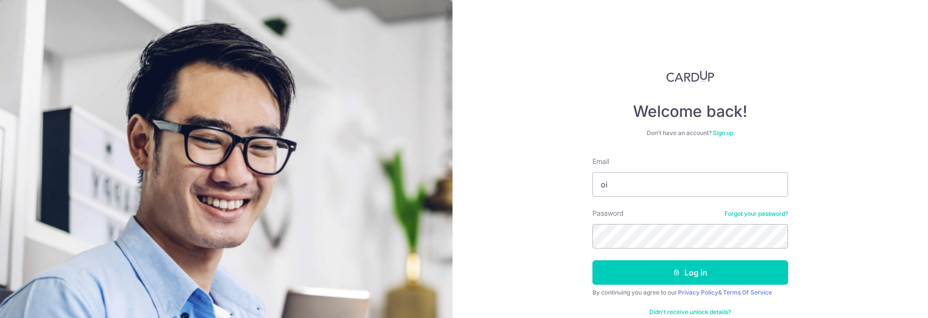
type input "o"
type input "[EMAIL_ADDRESS][DOMAIN_NAME]"
click at [593, 260] on button "Log in" at bounding box center [691, 272] width 196 height 24
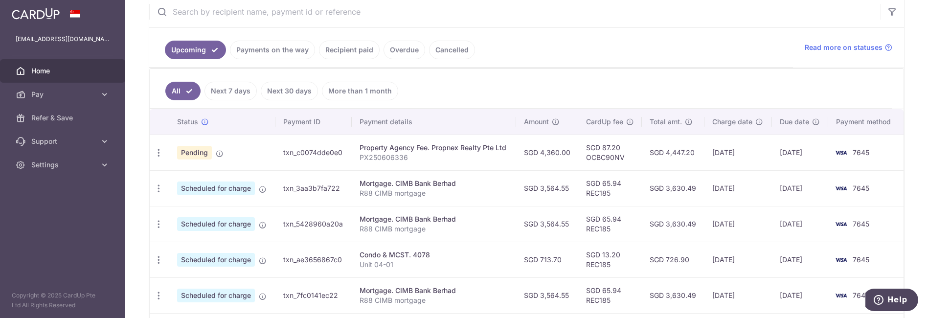
scroll to position [196, 0]
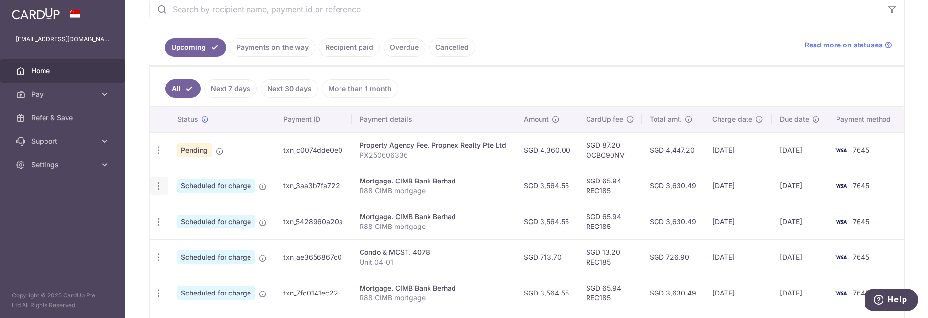
click at [159, 156] on icon "button" at bounding box center [159, 150] width 10 height 10
click at [161, 181] on icon "button" at bounding box center [159, 186] width 10 height 10
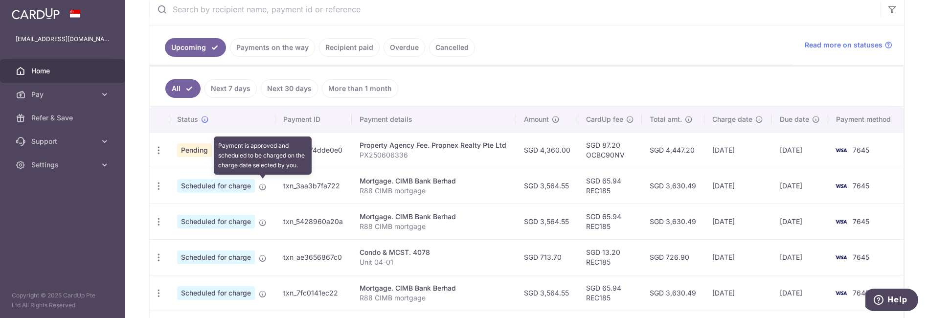
click at [266, 185] on icon at bounding box center [263, 187] width 8 height 8
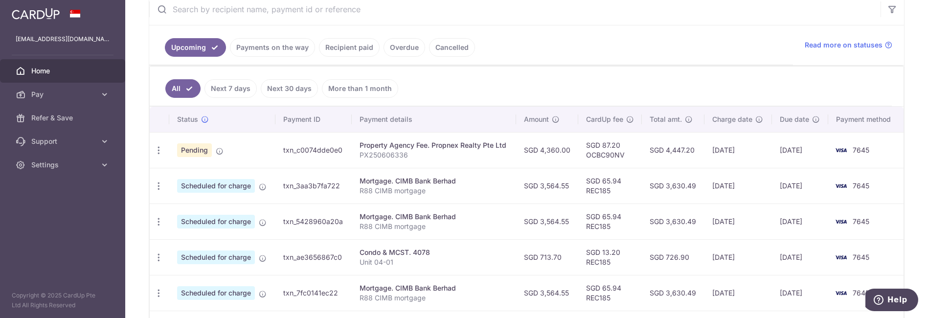
click at [78, 69] on span "Home" at bounding box center [63, 71] width 65 height 10
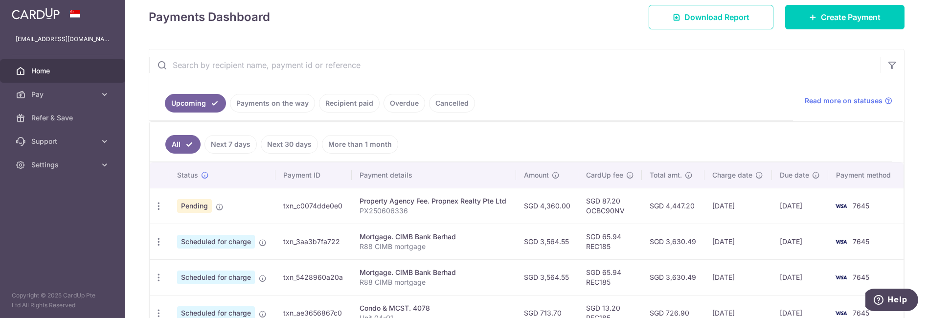
scroll to position [245, 0]
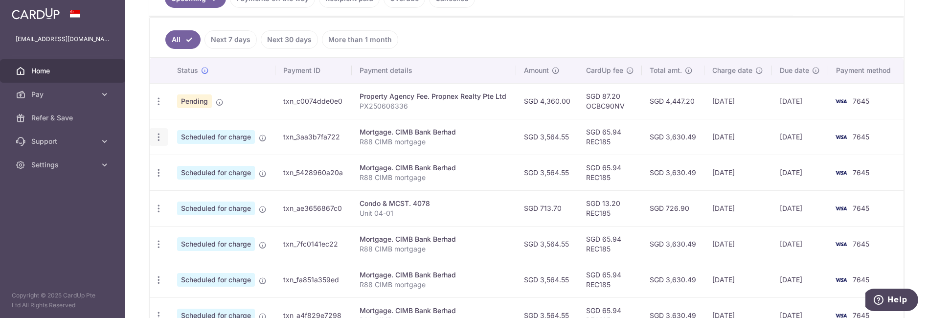
click at [158, 107] on icon "button" at bounding box center [159, 101] width 10 height 10
click at [201, 164] on span "Update payment" at bounding box center [211, 164] width 67 height 12
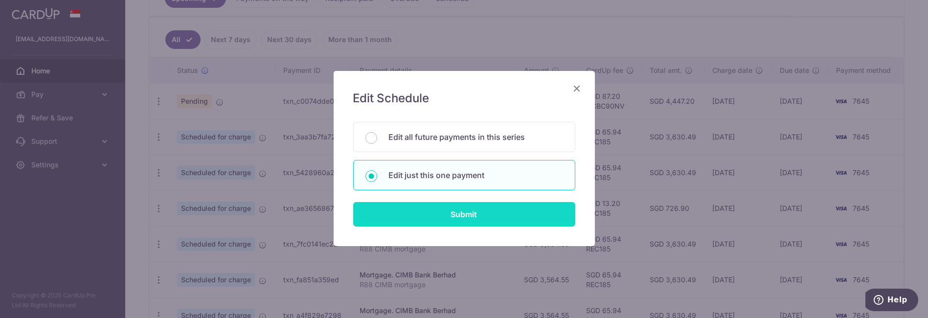
click at [434, 214] on input "Submit" at bounding box center [464, 214] width 222 height 24
radio input "true"
type input "3,564.55"
type input "[DATE]"
type input "R88 CIMB mortgage"
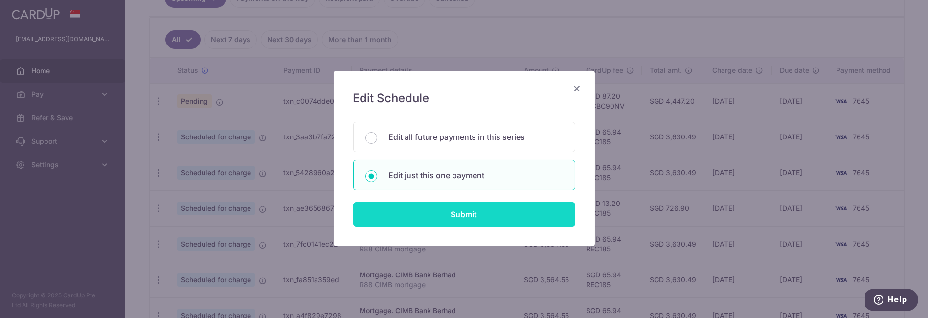
type input "REC185"
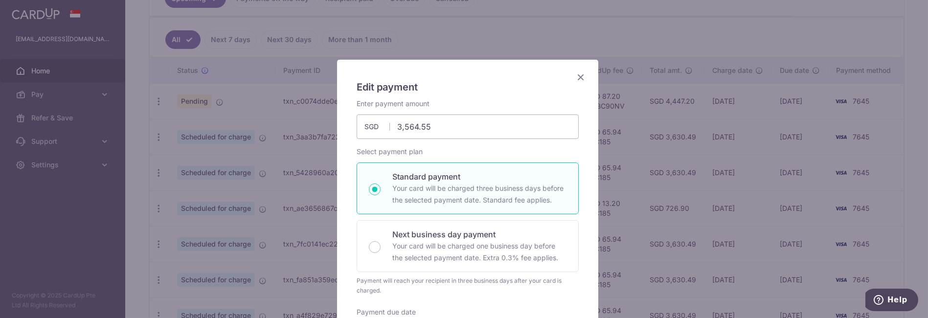
scroll to position [0, 0]
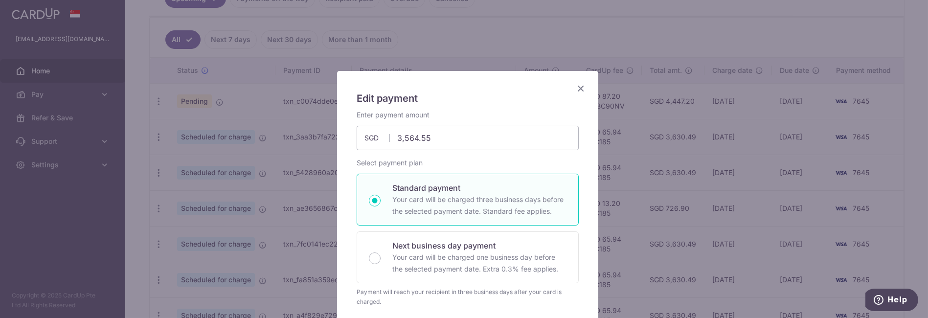
click at [578, 90] on icon "Close" at bounding box center [581, 88] width 12 height 12
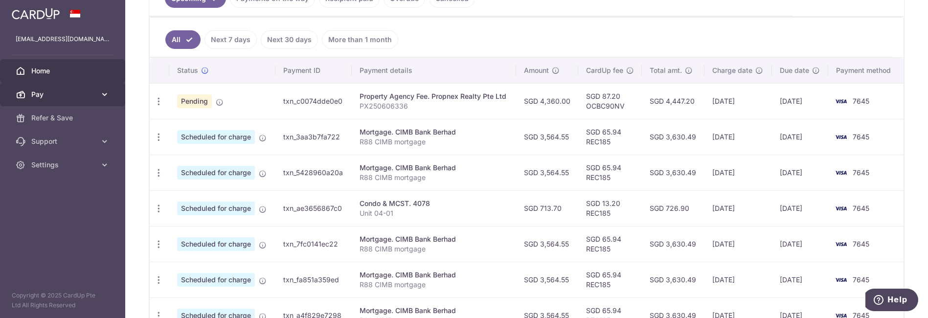
click at [73, 95] on span "Pay" at bounding box center [63, 95] width 65 height 10
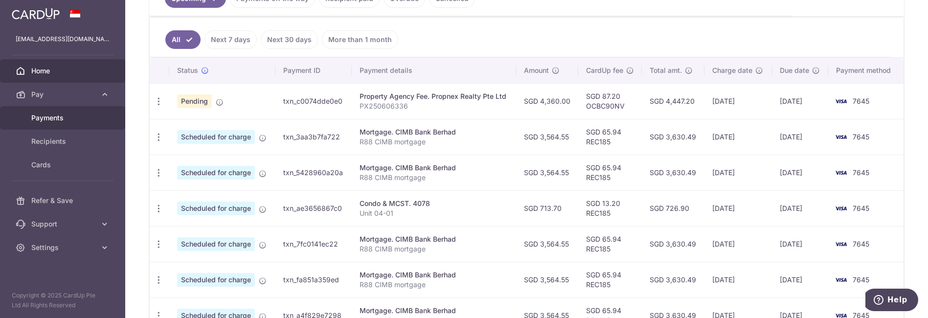
click at [60, 114] on span "Payments" at bounding box center [63, 118] width 65 height 10
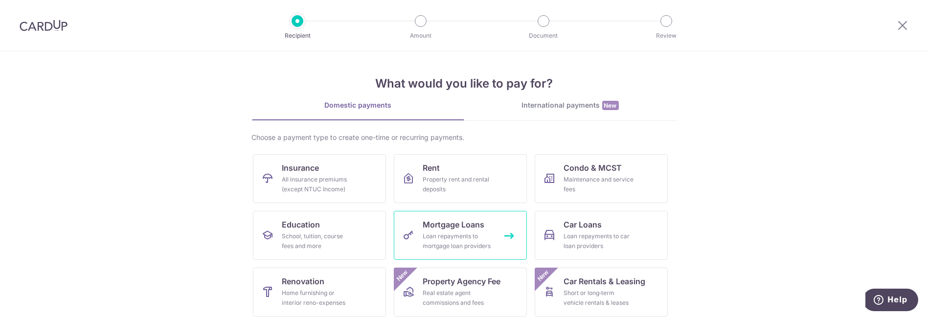
click at [458, 223] on span "Mortgage Loans" at bounding box center [454, 225] width 62 height 12
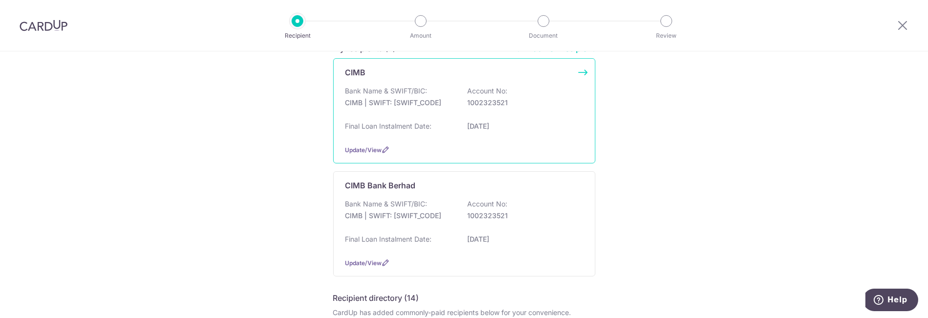
click at [382, 127] on p "Final Loan Instalment Date:" at bounding box center [388, 126] width 87 height 10
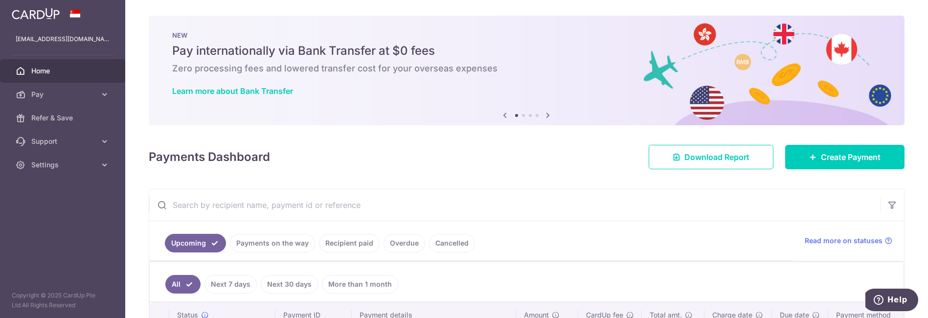
click at [547, 114] on icon at bounding box center [549, 115] width 12 height 12
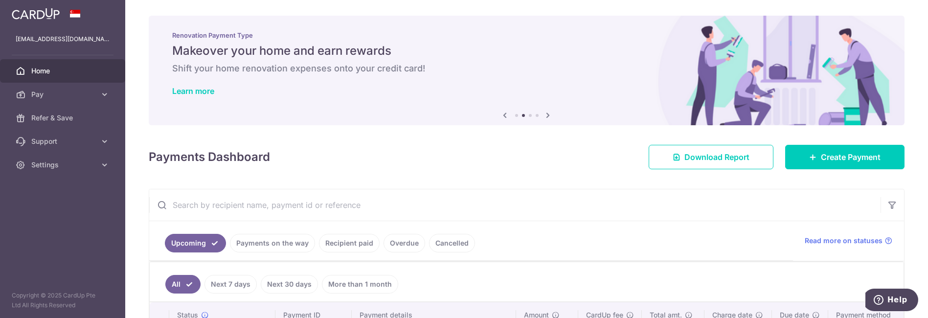
click at [547, 114] on icon at bounding box center [549, 115] width 12 height 12
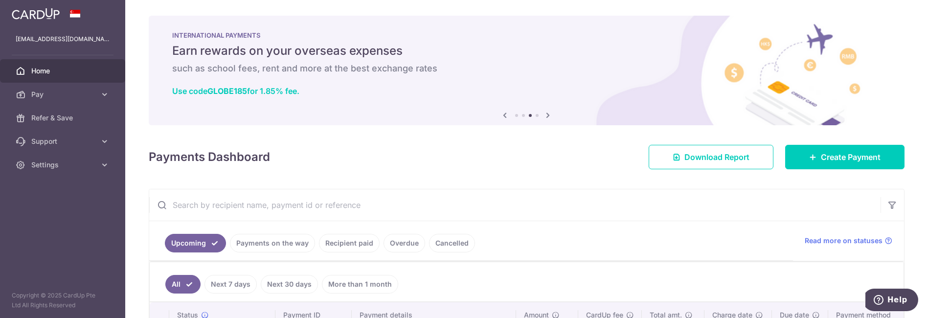
click at [547, 114] on icon at bounding box center [549, 115] width 12 height 12
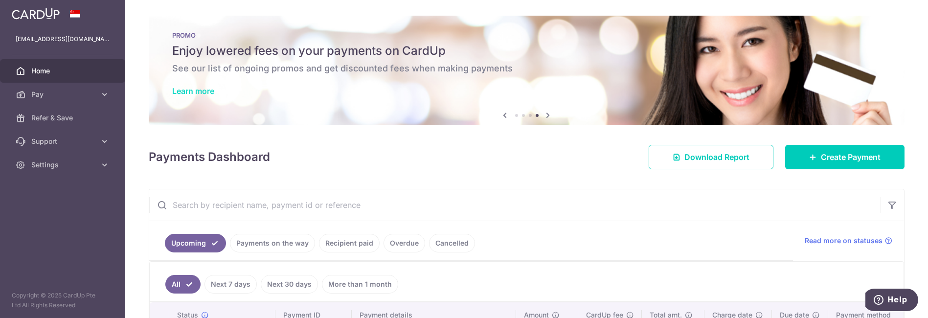
click at [175, 88] on link "Learn more" at bounding box center [193, 91] width 42 height 10
